Goal: Transaction & Acquisition: Purchase product/service

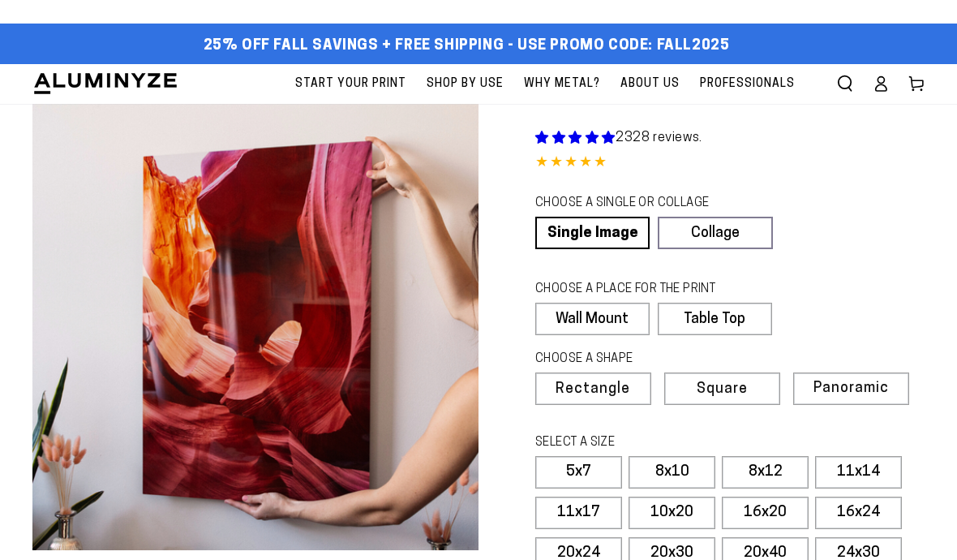
select select "**********"
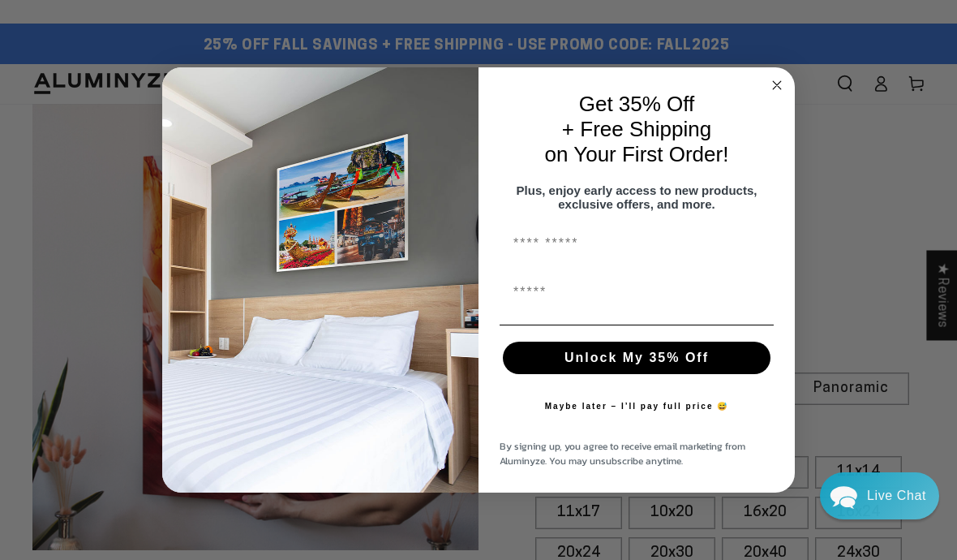
click at [526, 246] on input "First Name" at bounding box center [637, 243] width 274 height 32
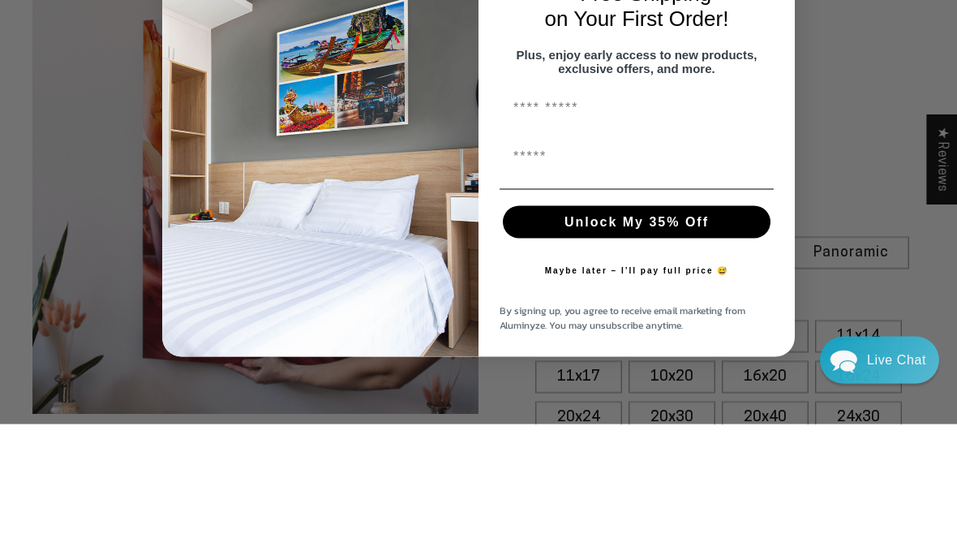
type input "*****"
type input "**********"
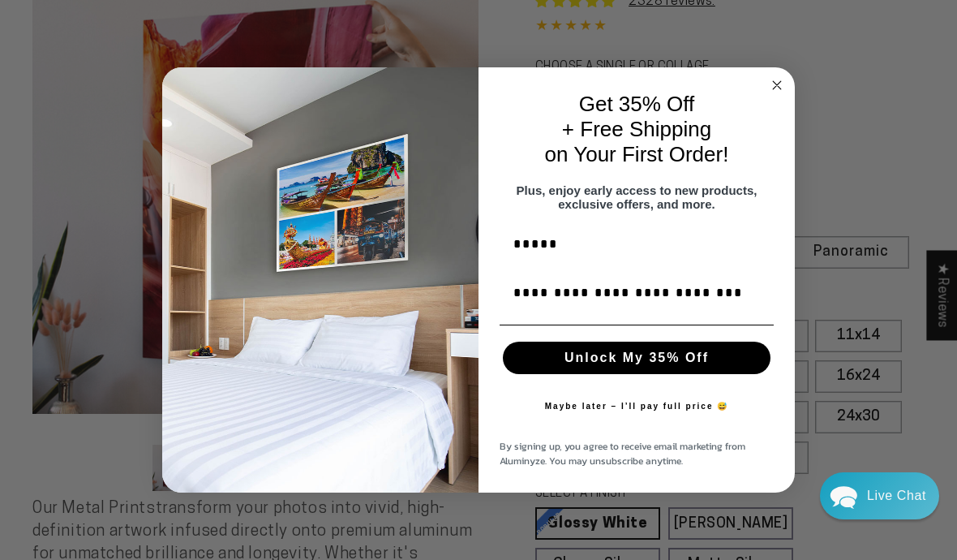
click at [724, 358] on button "Unlock My 35% Off" at bounding box center [637, 357] width 268 height 32
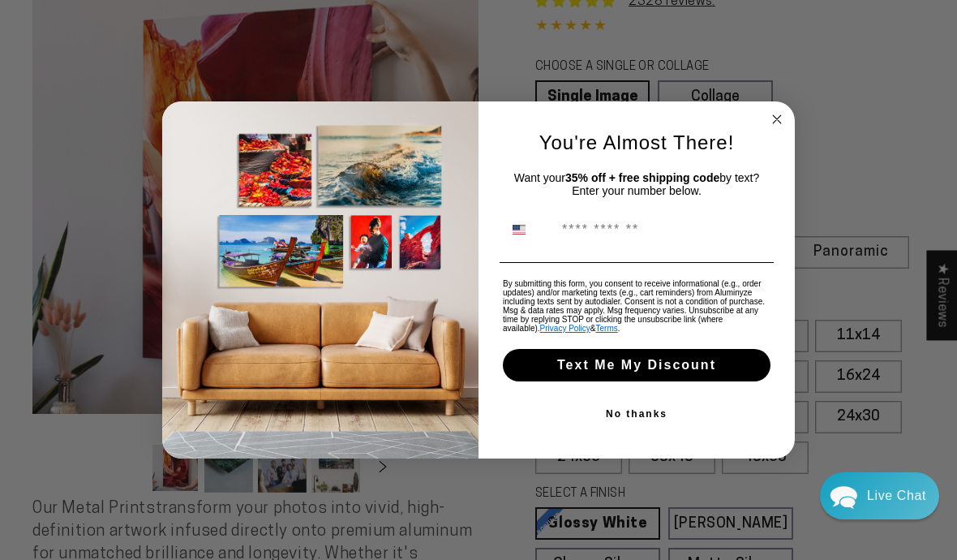
click at [578, 226] on input "Phone Number" at bounding box center [662, 229] width 216 height 31
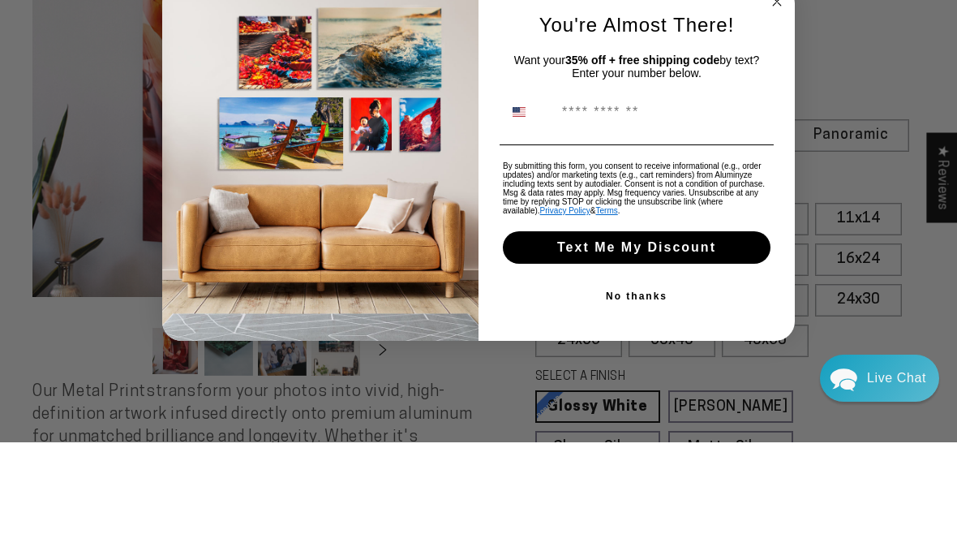
type input "**********"
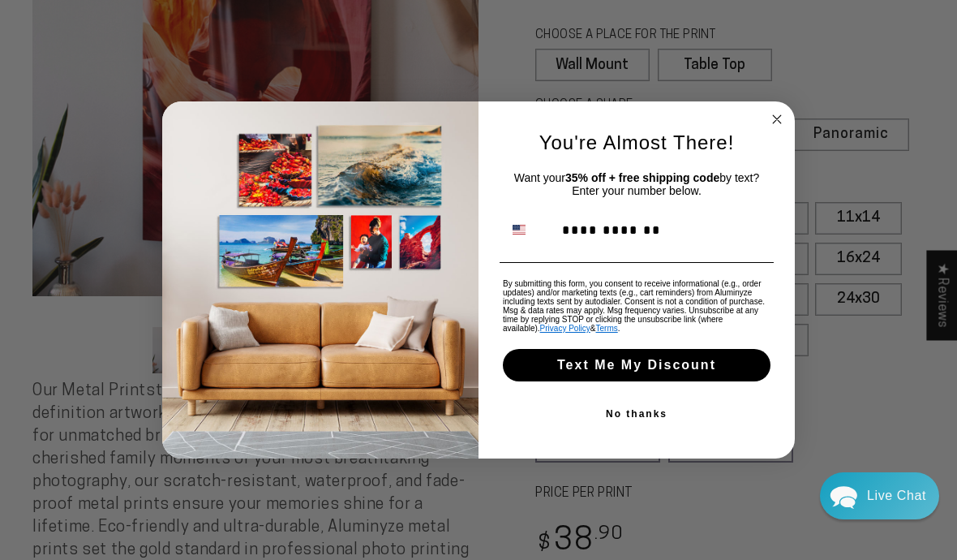
click at [690, 367] on button "Text Me My Discount" at bounding box center [637, 365] width 268 height 32
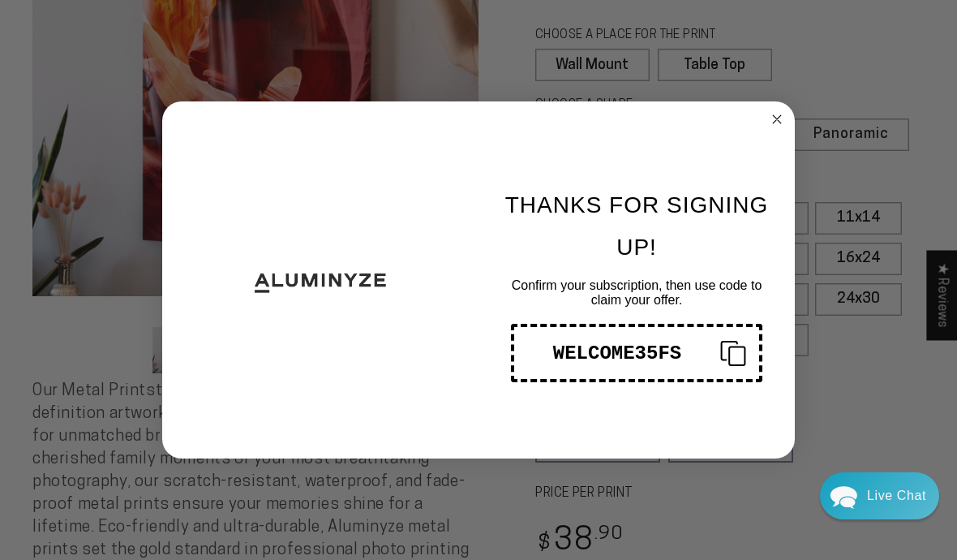
click at [659, 350] on div "WELCOME35FS" at bounding box center [617, 353] width 180 height 22
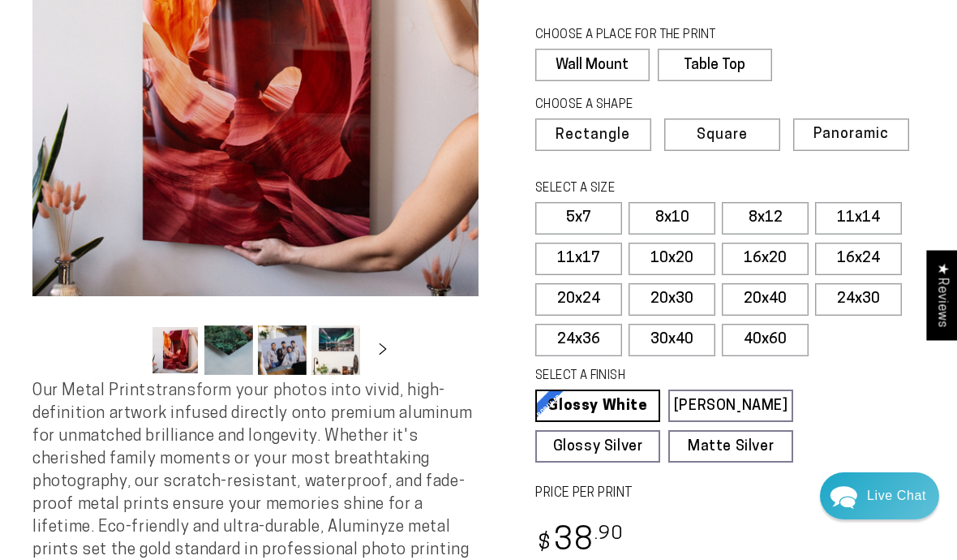
click at [788, 100] on div "Close dialog THANKS FOR SIGNING UP! Confirm your subscription, then use code to…" at bounding box center [478, 280] width 957 height 560
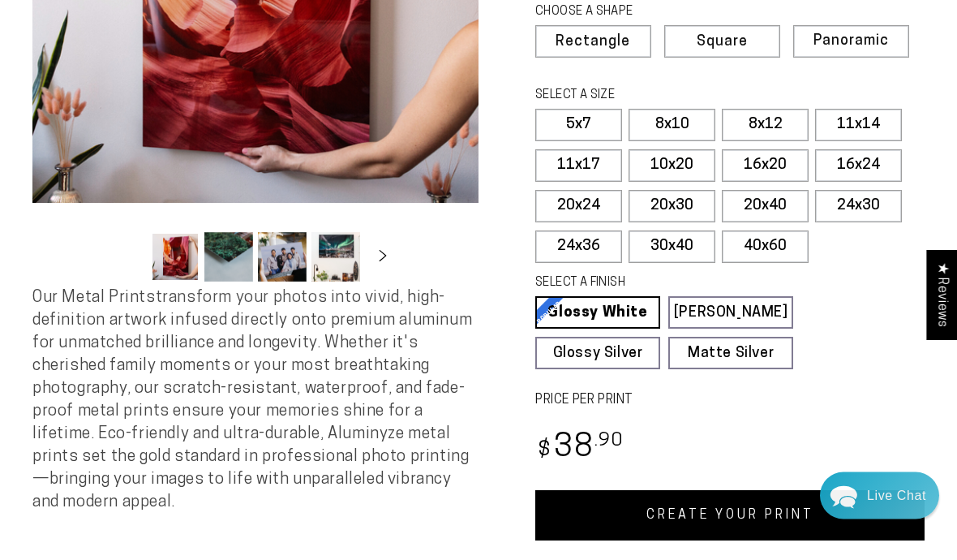
scroll to position [347, 0]
click at [848, 119] on label "11x14" at bounding box center [858, 125] width 87 height 32
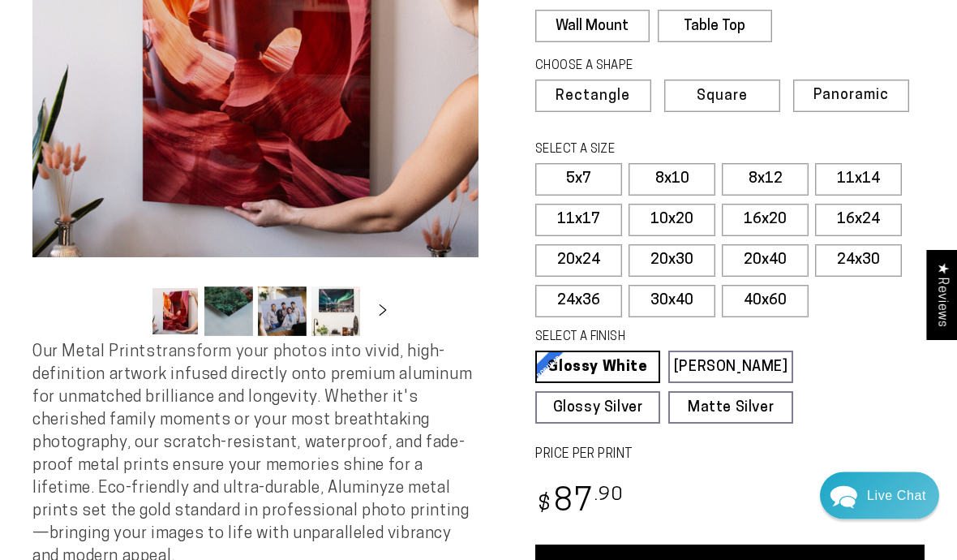
scroll to position [293, 0]
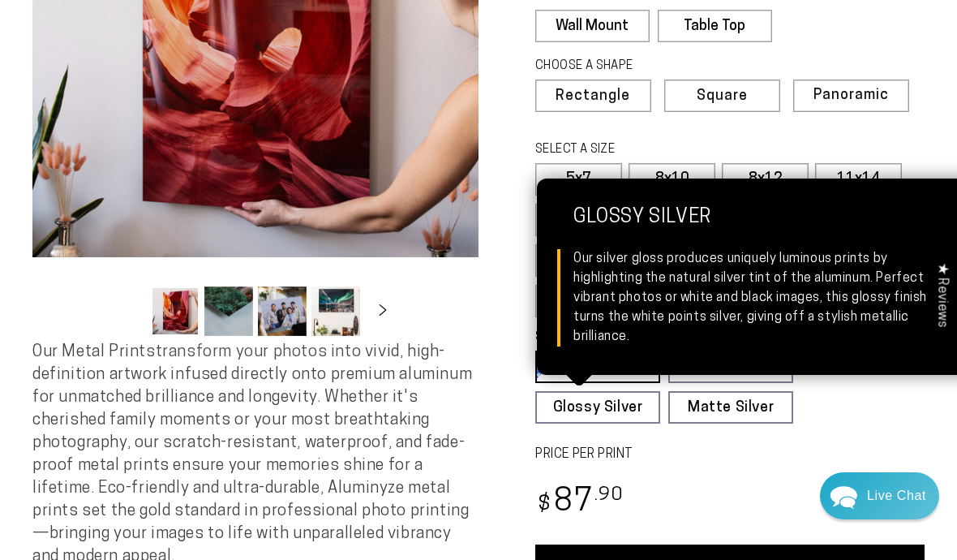
click at [614, 397] on link "Glossy Silver Glossy Silver Our silver gloss produces uniquely luminous prints …" at bounding box center [597, 407] width 125 height 32
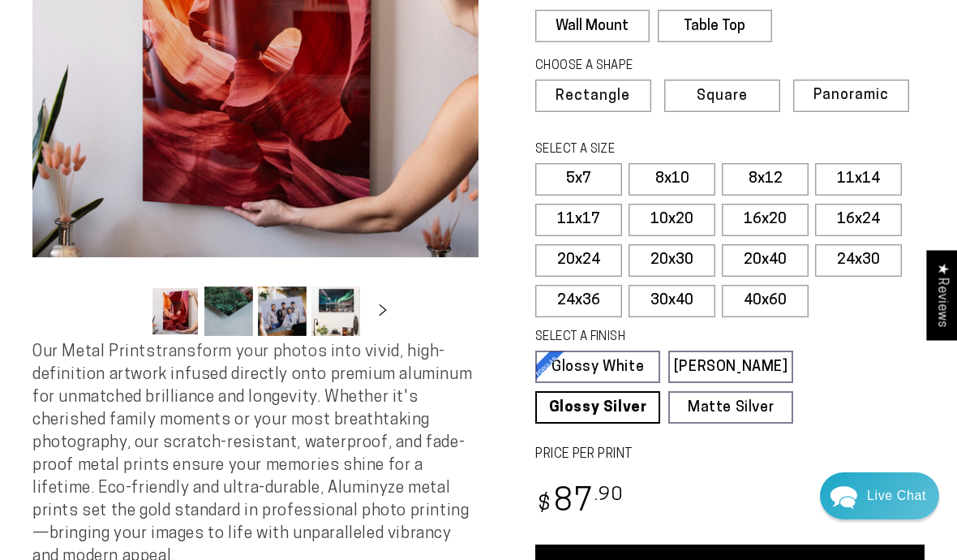
click at [934, 208] on section "Skip to product information Open media 1 in modal Open media 2 in modal Open me…" at bounding box center [478, 217] width 957 height 813
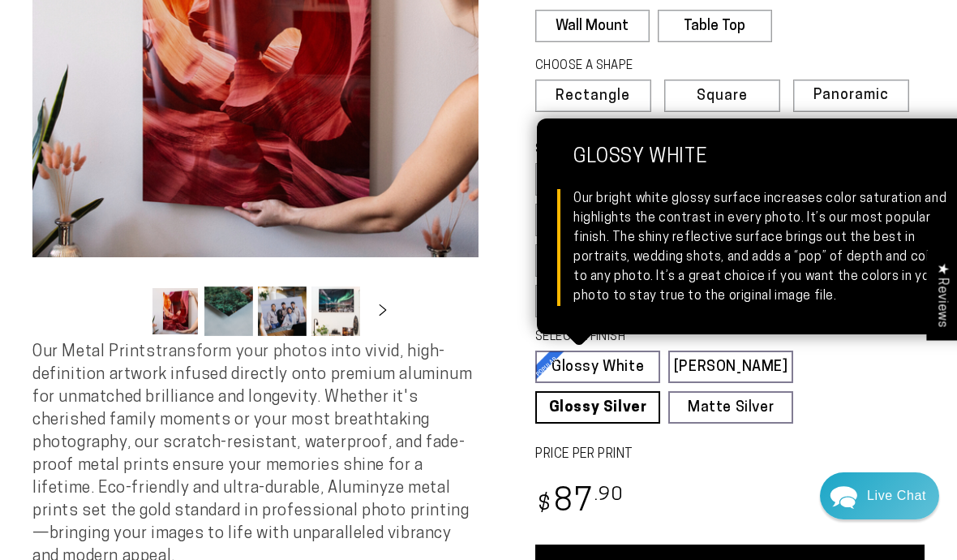
click at [601, 360] on link "Glossy White Glossy White Our bright white glossy surface increases color satur…" at bounding box center [597, 366] width 125 height 32
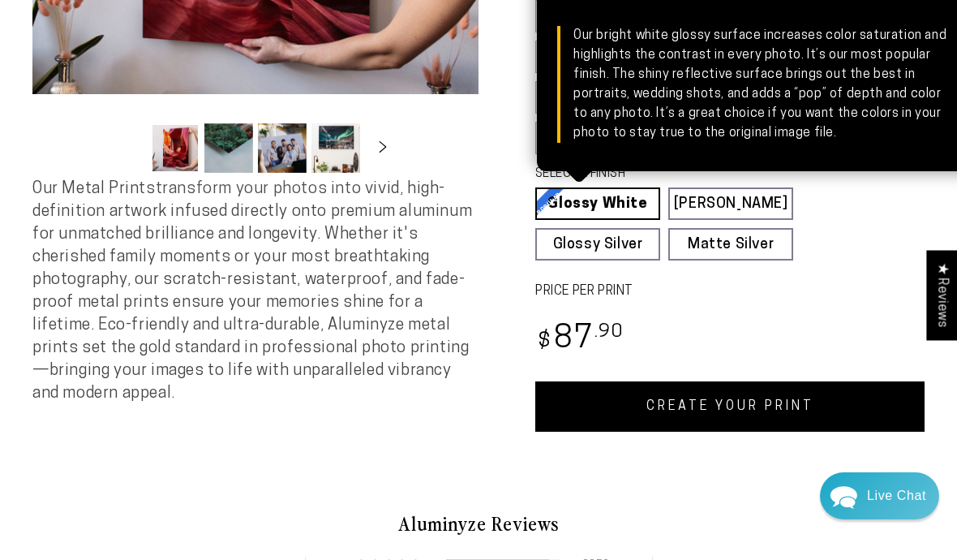
scroll to position [455, 0]
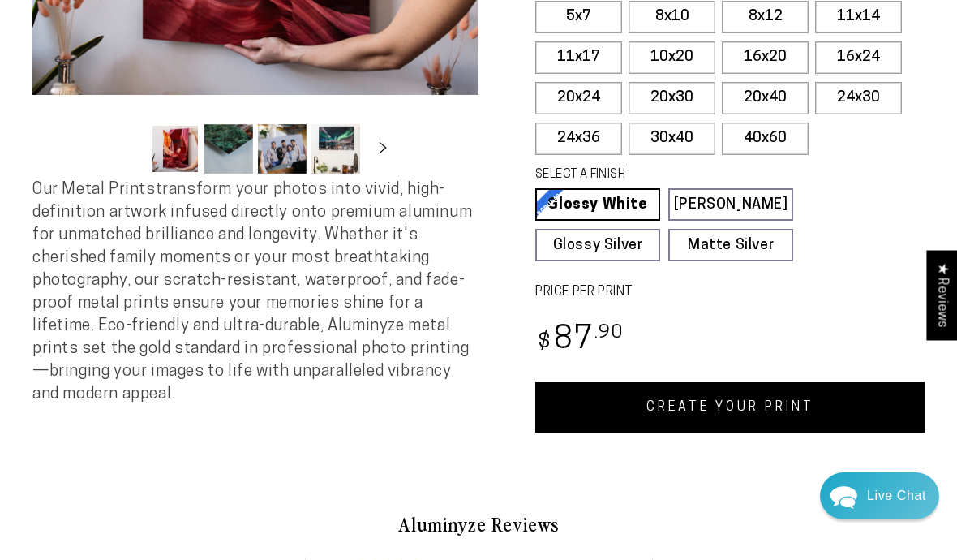
click at [732, 401] on link "CREATE YOUR PRINT" at bounding box center [729, 407] width 389 height 50
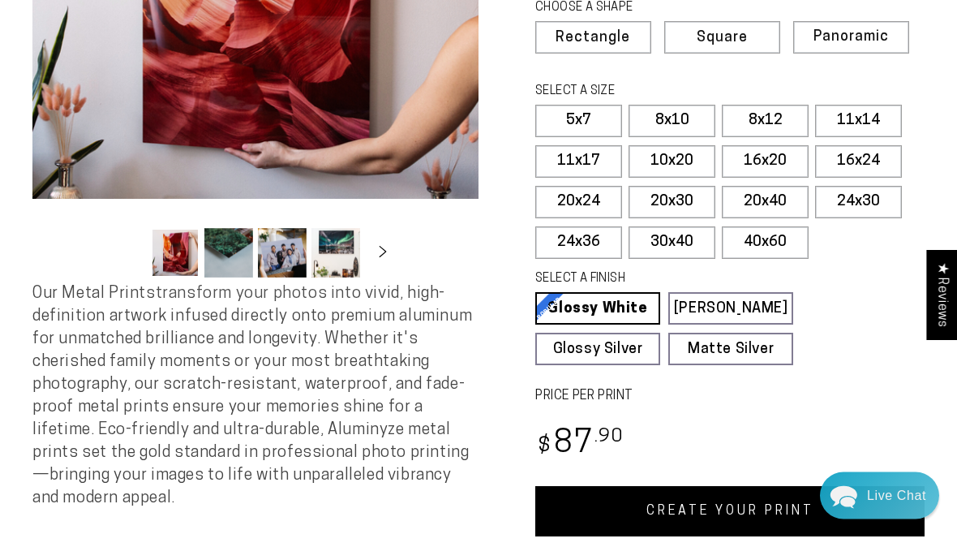
scroll to position [352, 0]
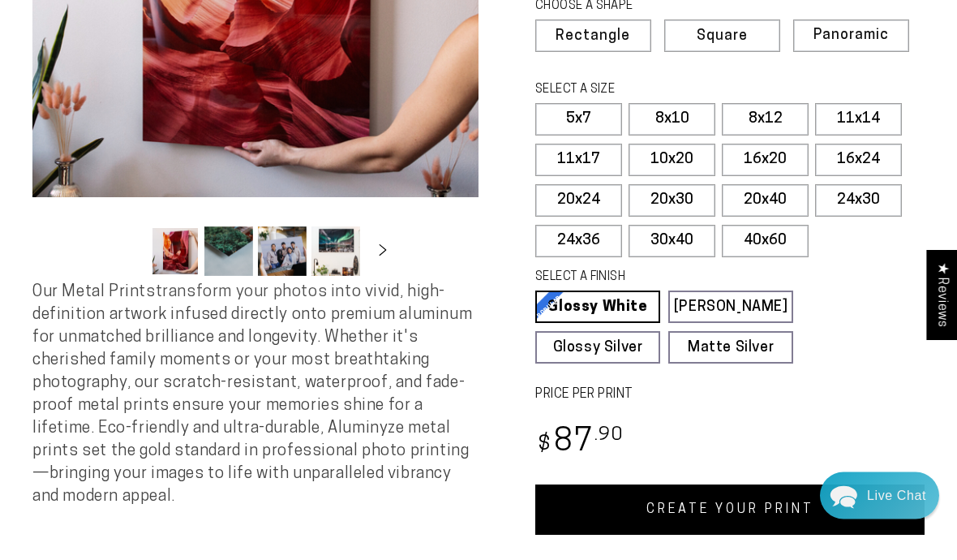
click at [739, 496] on link "CREATE YOUR PRINT" at bounding box center [729, 510] width 389 height 50
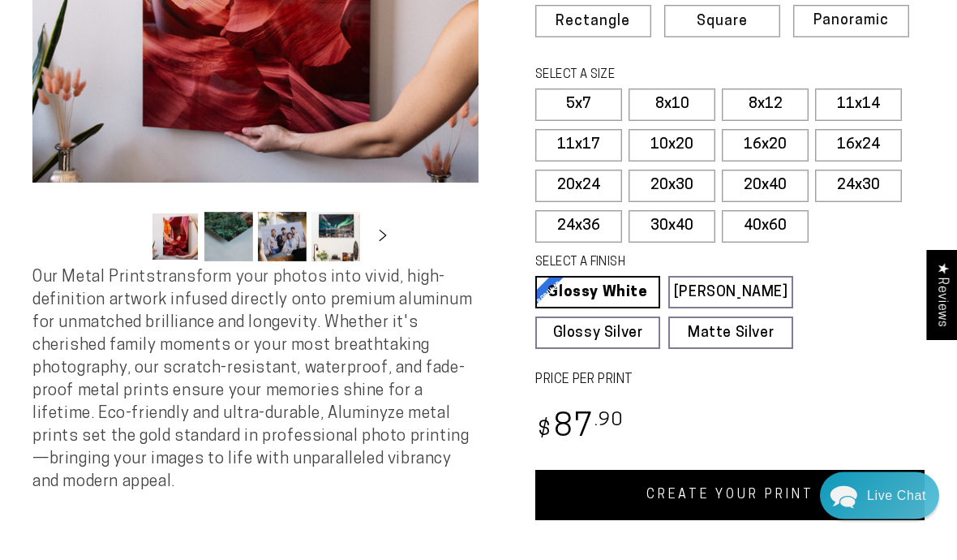
scroll to position [367, 0]
click at [694, 493] on link "CREATE YOUR PRINT" at bounding box center [729, 495] width 389 height 50
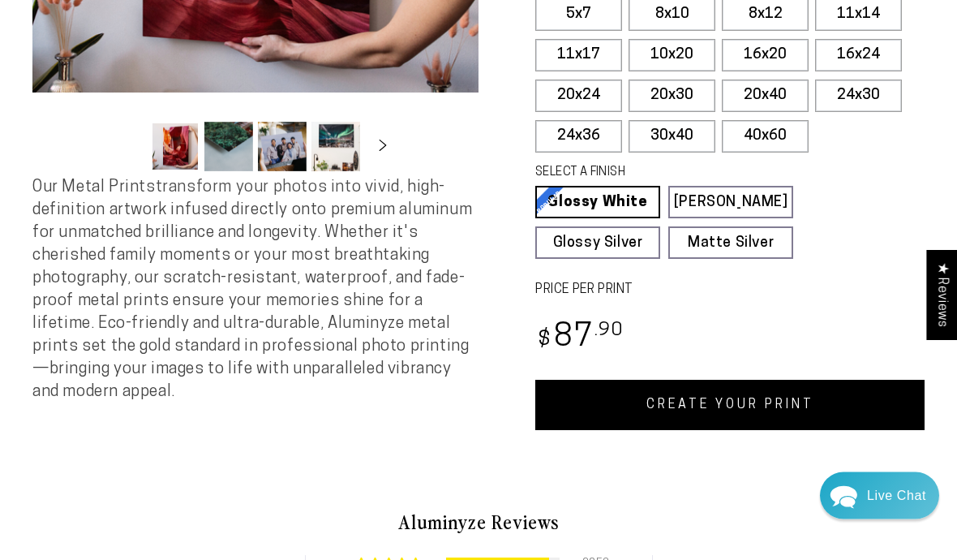
scroll to position [461, 0]
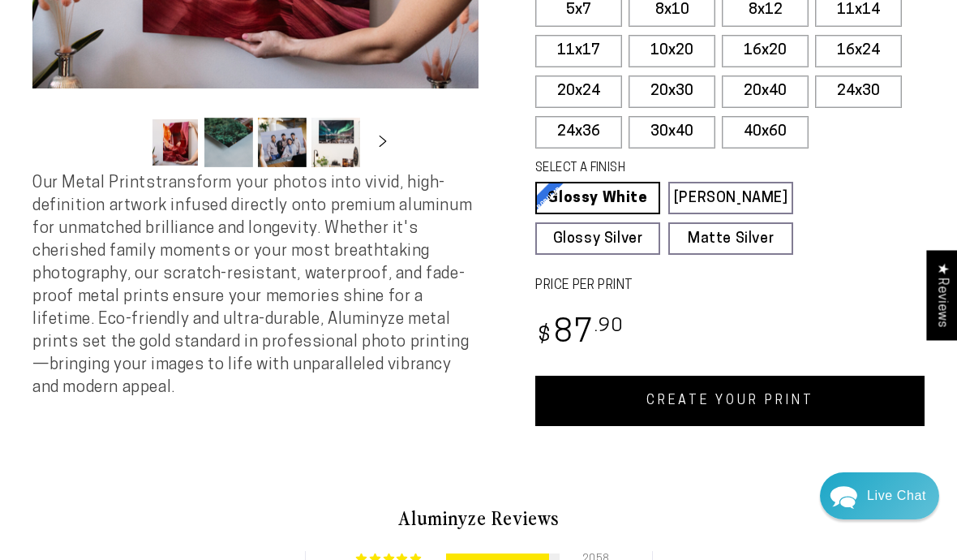
click at [735, 393] on link "CREATE YOUR PRINT" at bounding box center [729, 401] width 389 height 50
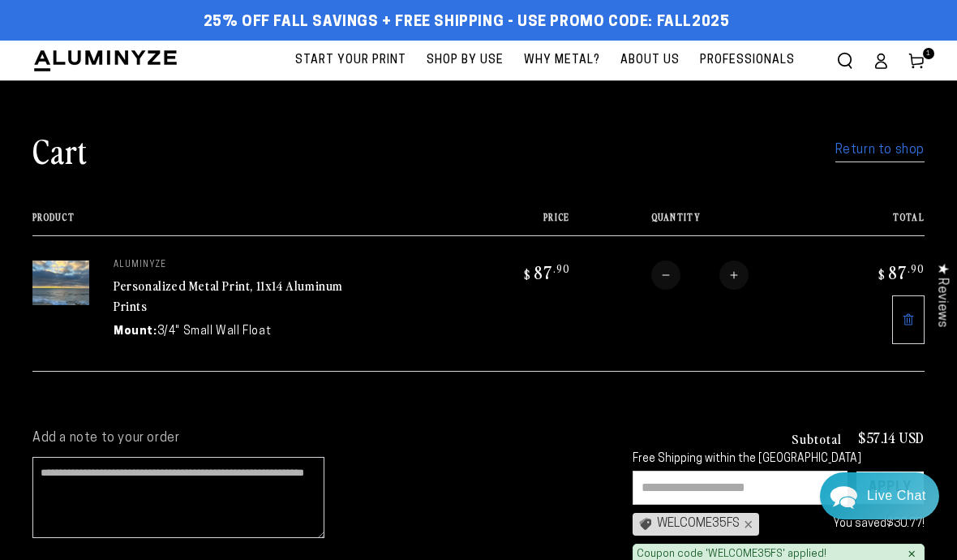
click at [876, 158] on link "Return to shop" at bounding box center [879, 151] width 89 height 24
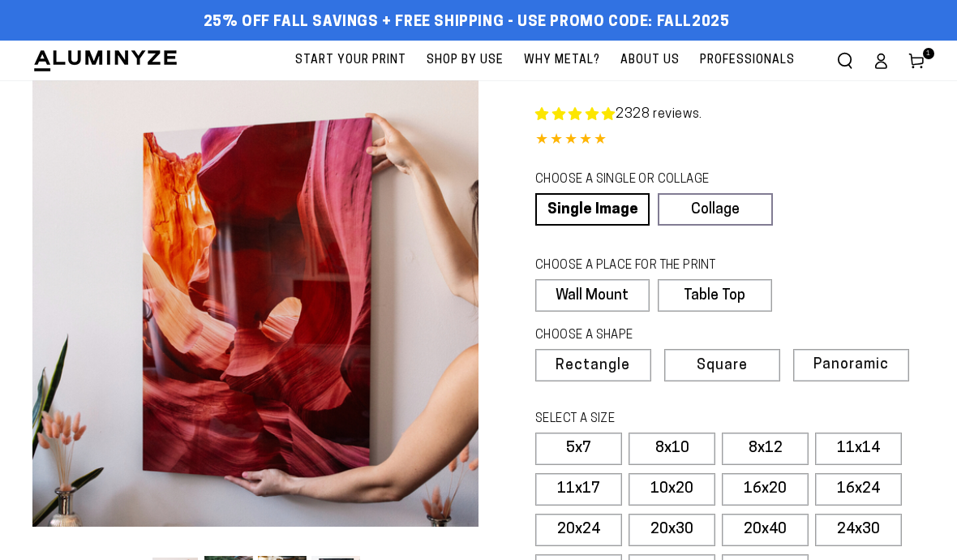
select select "**********"
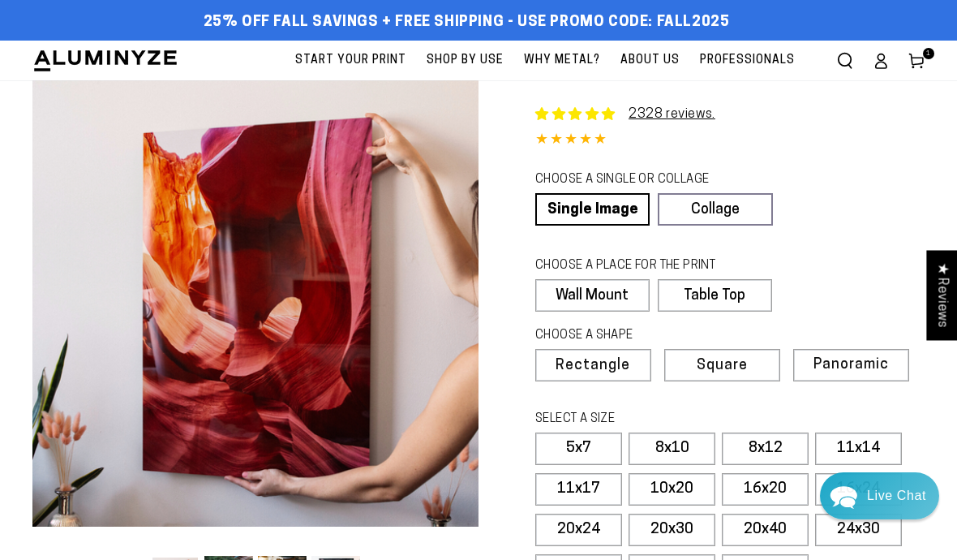
click at [881, 437] on label "11x14" at bounding box center [858, 448] width 87 height 32
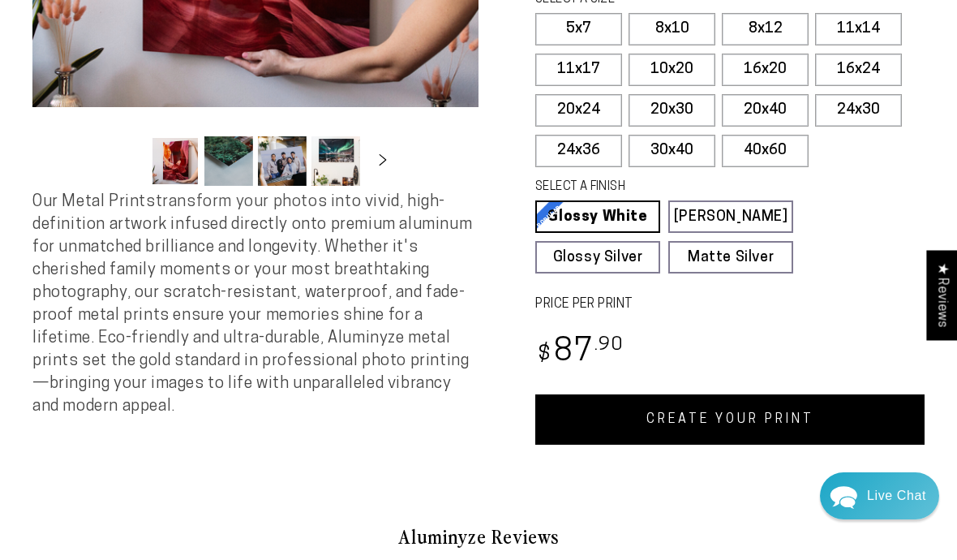
scroll to position [425, 0]
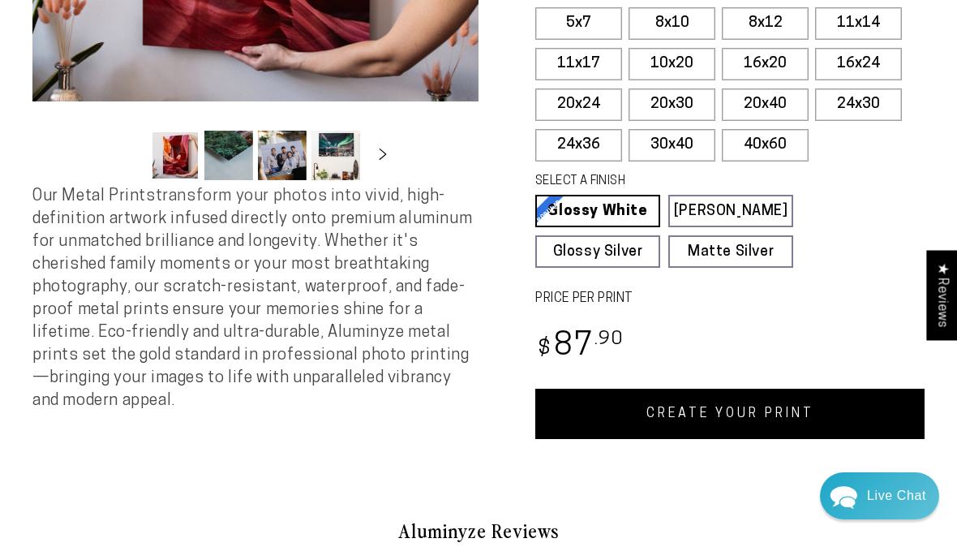
click at [687, 403] on link "CREATE YOUR PRINT" at bounding box center [729, 413] width 389 height 50
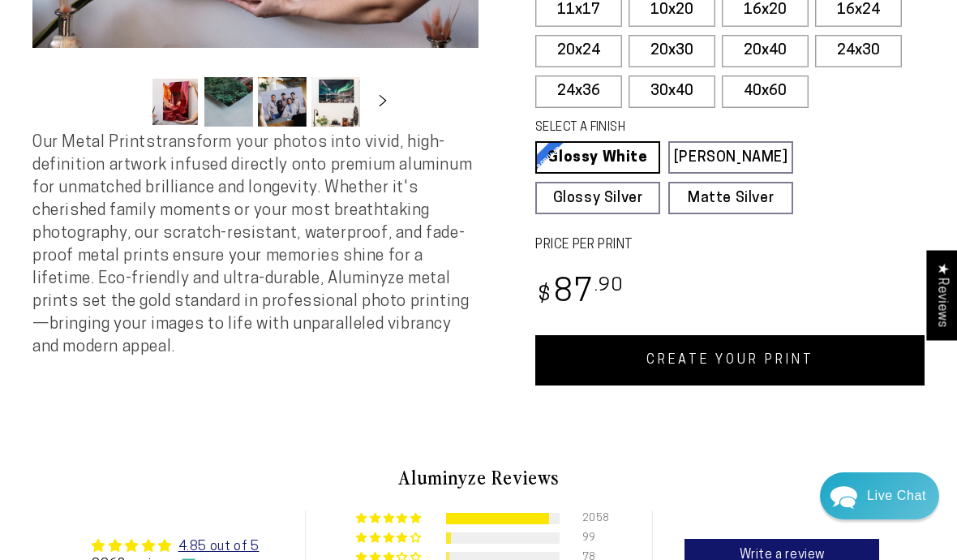
click at [753, 354] on link "CREATE YOUR PRINT" at bounding box center [729, 360] width 389 height 50
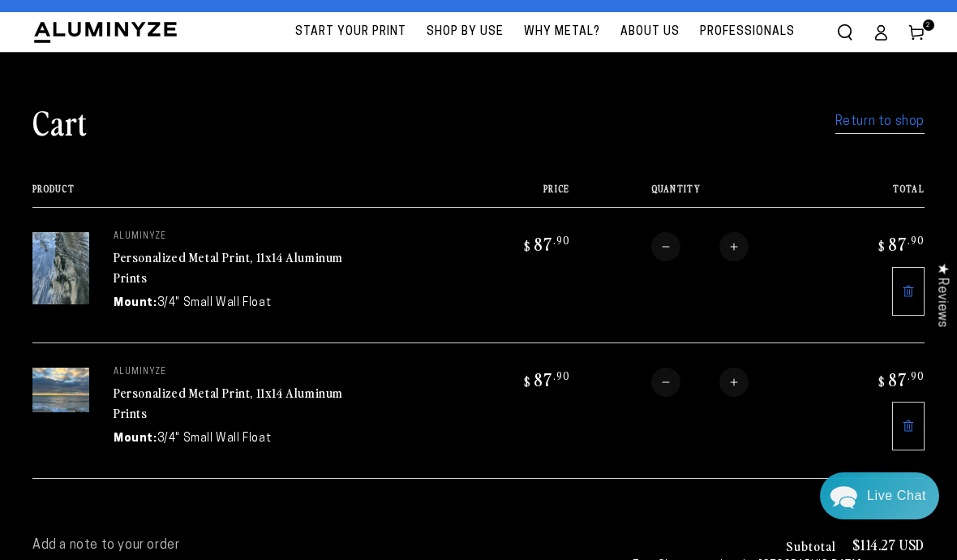
scroll to position [30, 0]
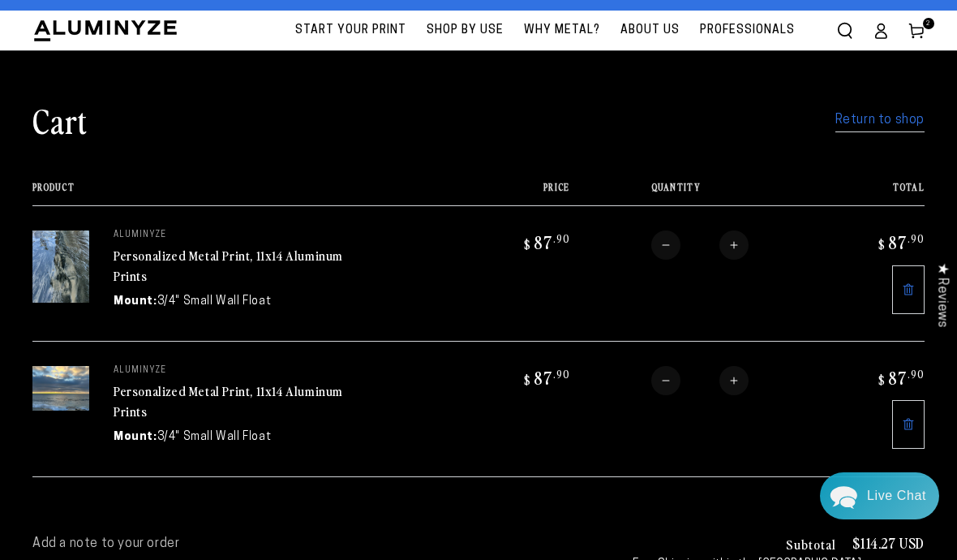
click at [865, 120] on link "Return to shop" at bounding box center [879, 121] width 89 height 24
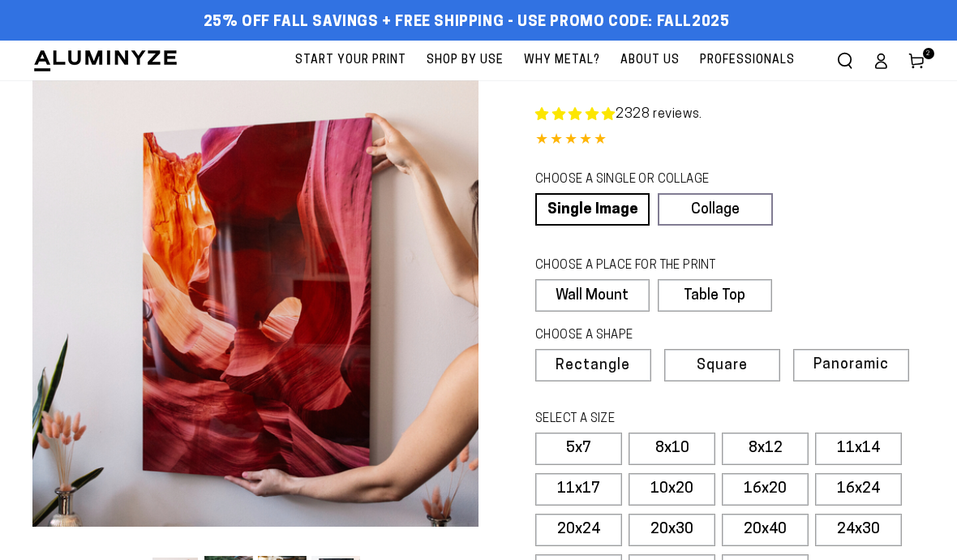
select select "**********"
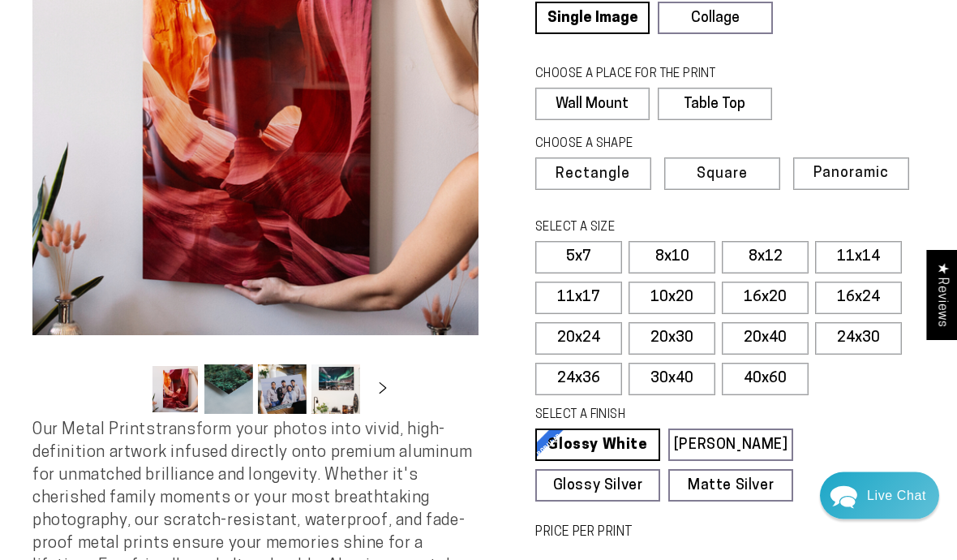
scroll to position [193, 0]
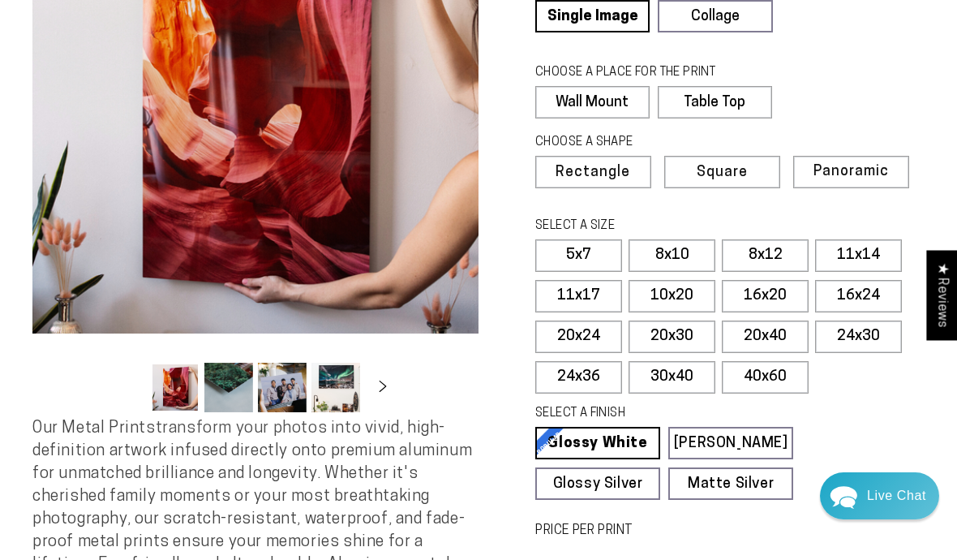
click at [765, 258] on label "8x12" at bounding box center [765, 255] width 87 height 32
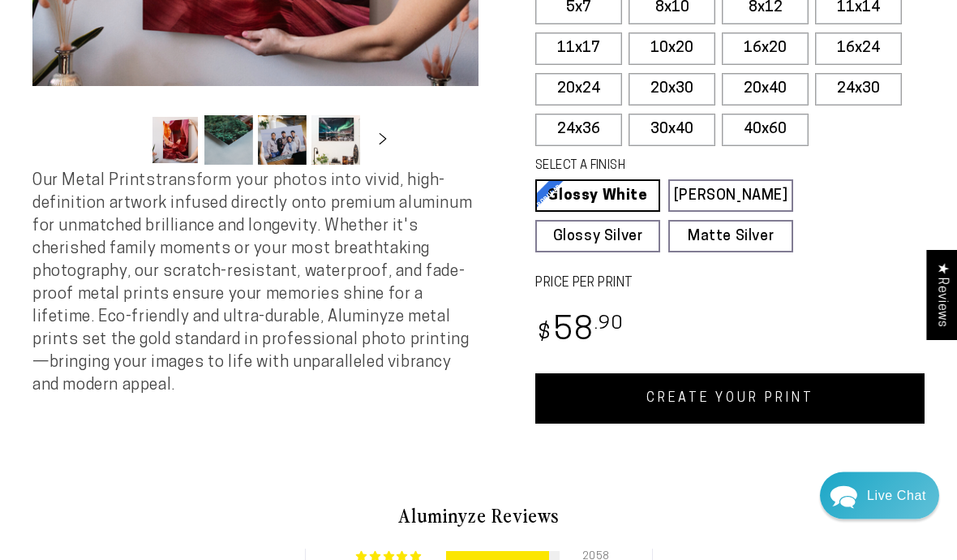
scroll to position [453, 0]
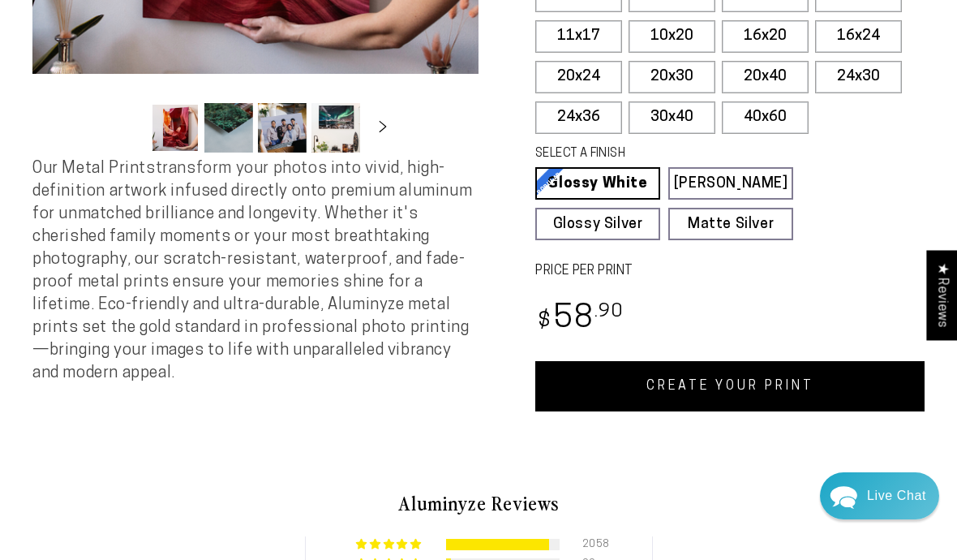
click at [719, 387] on link "CREATE YOUR PRINT" at bounding box center [729, 386] width 389 height 50
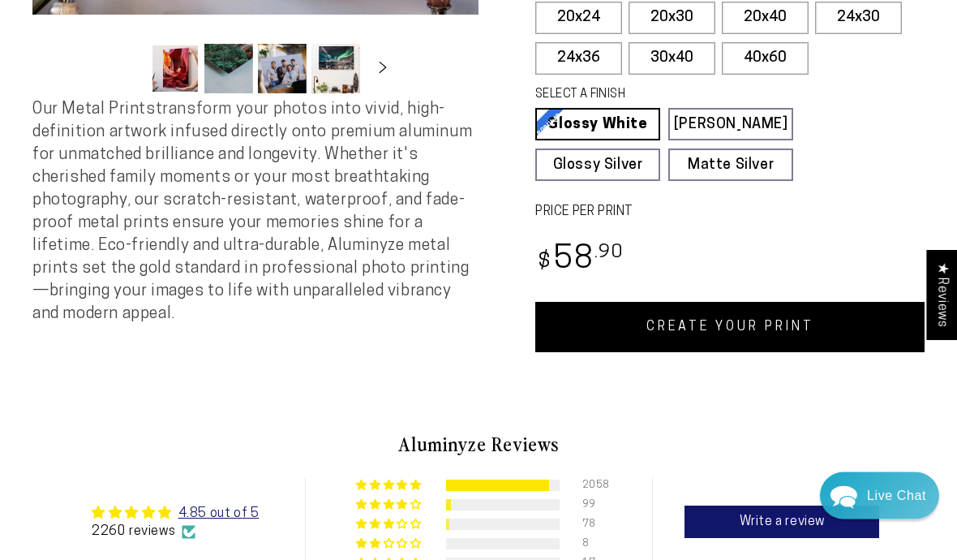
scroll to position [507, 0]
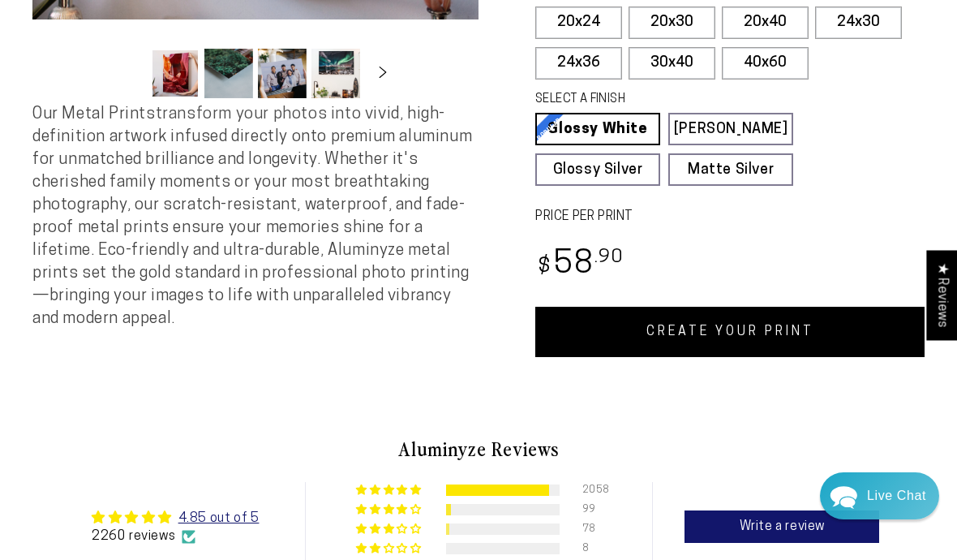
click at [794, 336] on link "CREATE YOUR PRINT" at bounding box center [729, 332] width 389 height 50
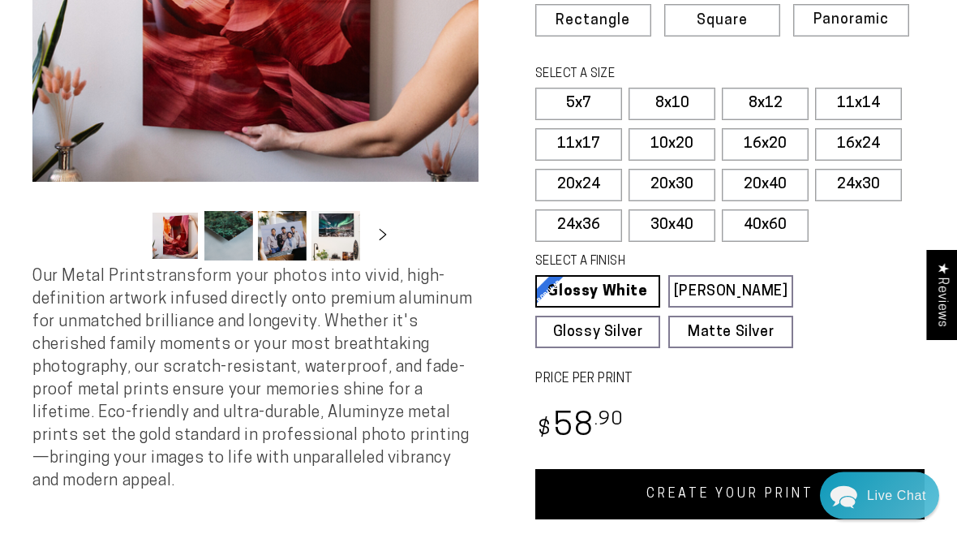
scroll to position [345, 0]
click at [775, 483] on link "CREATE YOUR PRINT" at bounding box center [729, 494] width 389 height 50
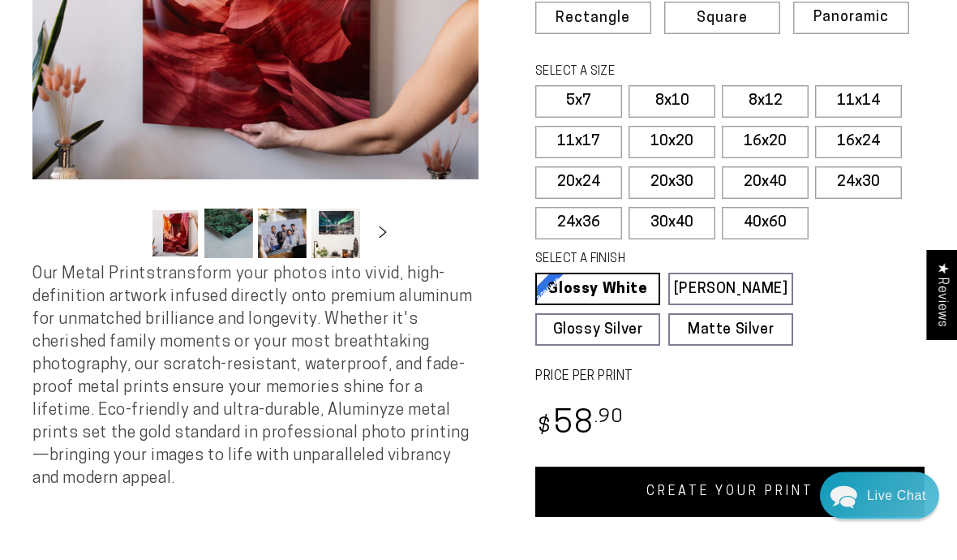
scroll to position [350, 0]
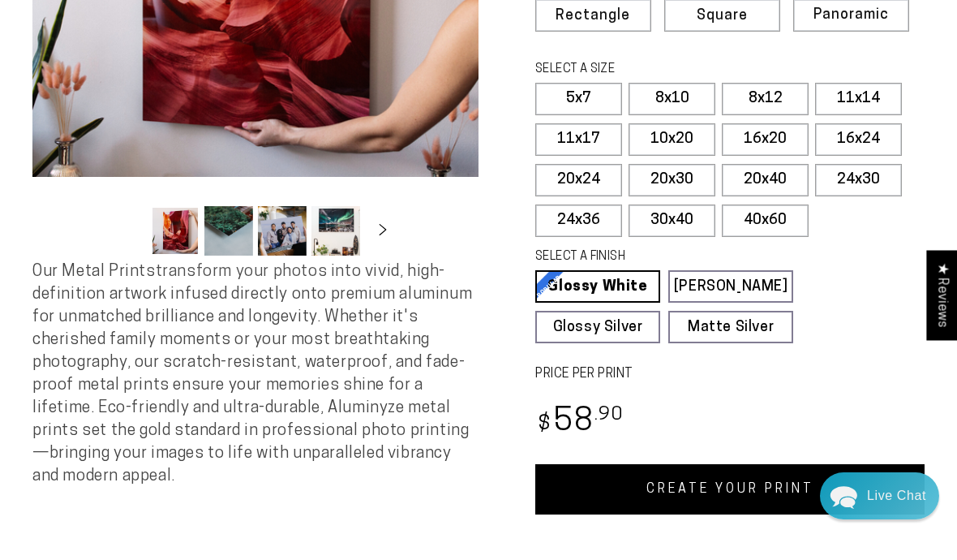
click at [725, 480] on link "CREATE YOUR PRINT" at bounding box center [729, 489] width 389 height 50
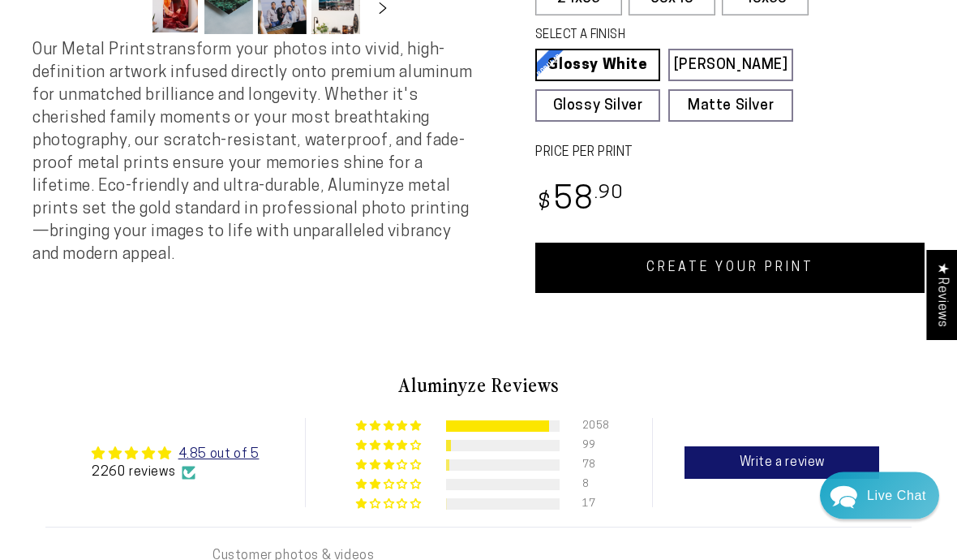
scroll to position [571, 0]
click at [722, 255] on link "CREATE YOUR PRINT" at bounding box center [729, 268] width 389 height 50
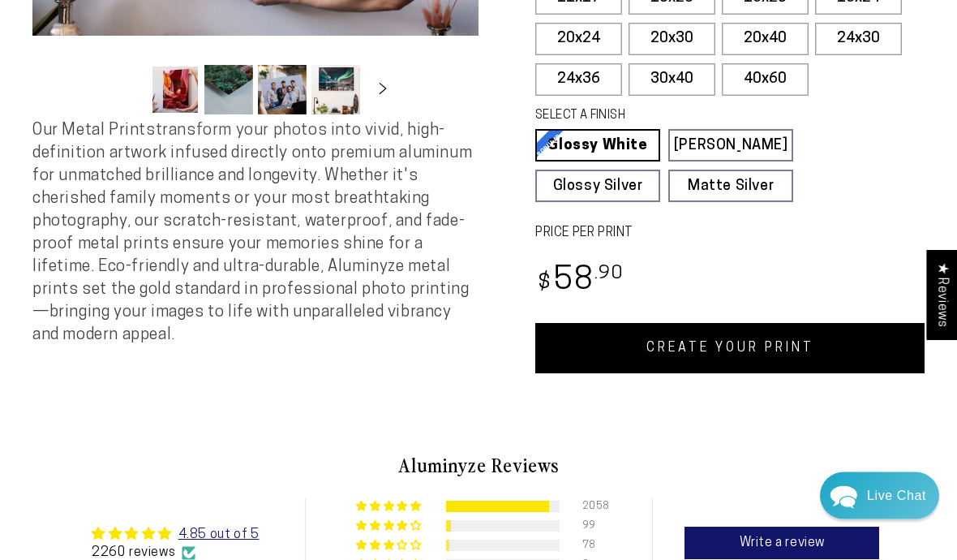
scroll to position [515, 0]
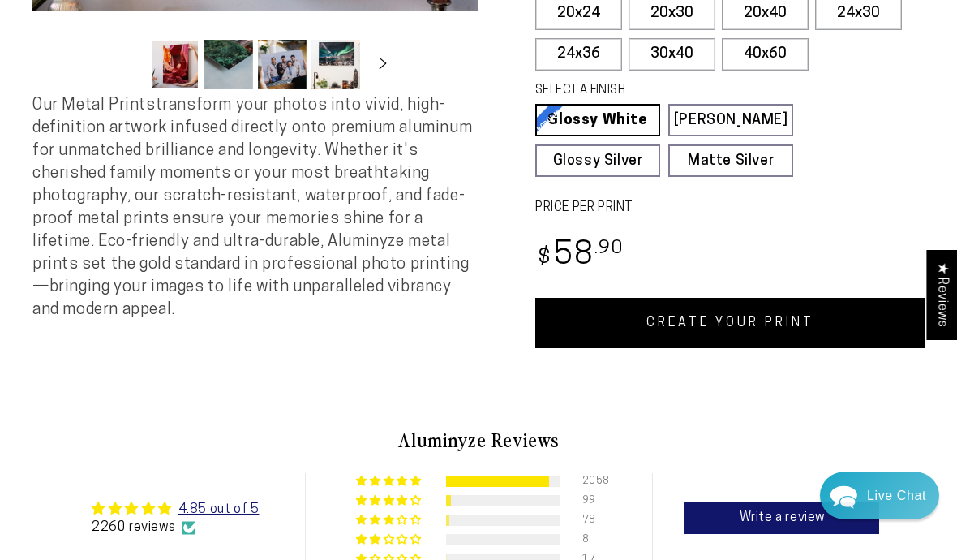
click at [697, 320] on link "CREATE YOUR PRINT" at bounding box center [729, 323] width 389 height 50
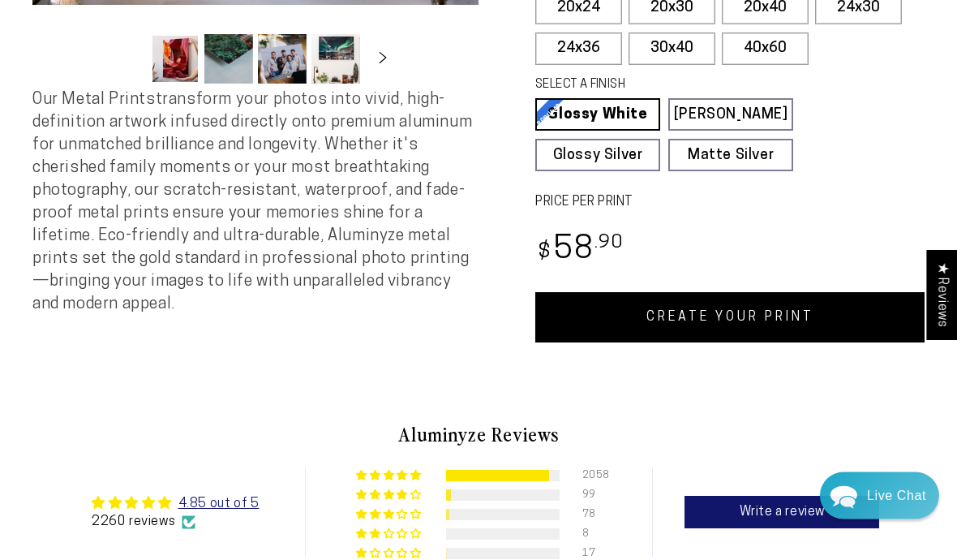
scroll to position [522, 0]
click at [762, 313] on link "CREATE YOUR PRINT" at bounding box center [729, 317] width 389 height 50
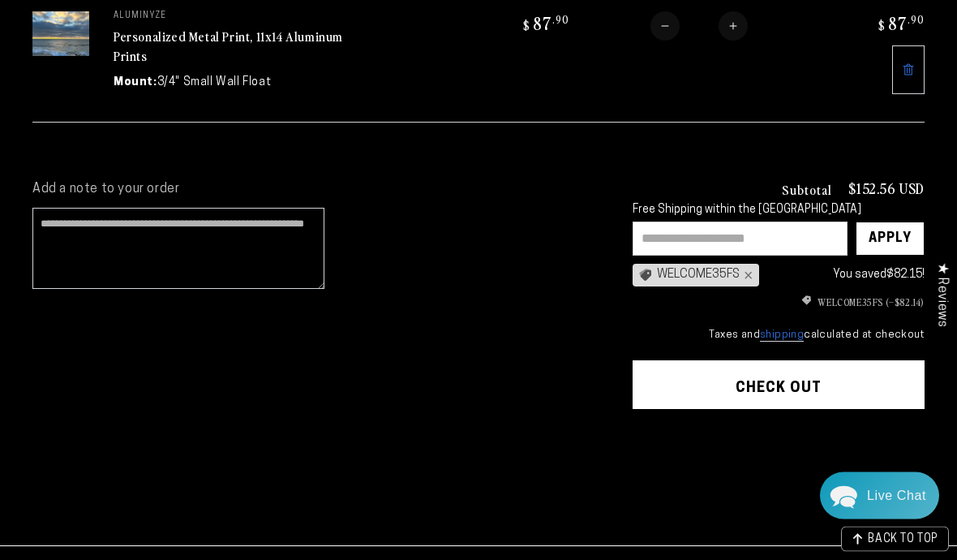
scroll to position [520, 0]
click at [820, 377] on button "Check out" at bounding box center [779, 384] width 292 height 49
